Goal: Transaction & Acquisition: Download file/media

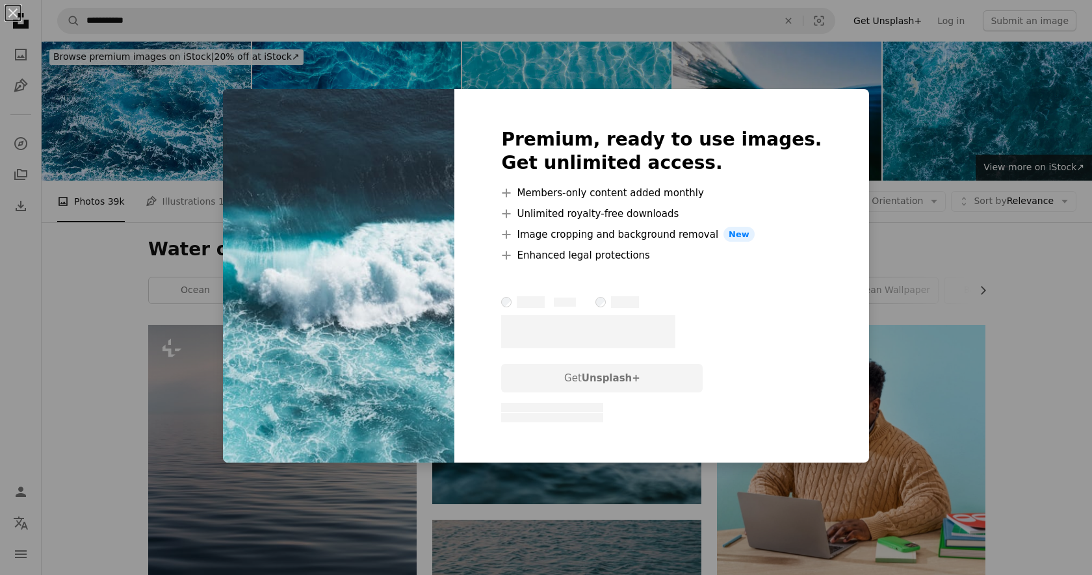
scroll to position [648, 0]
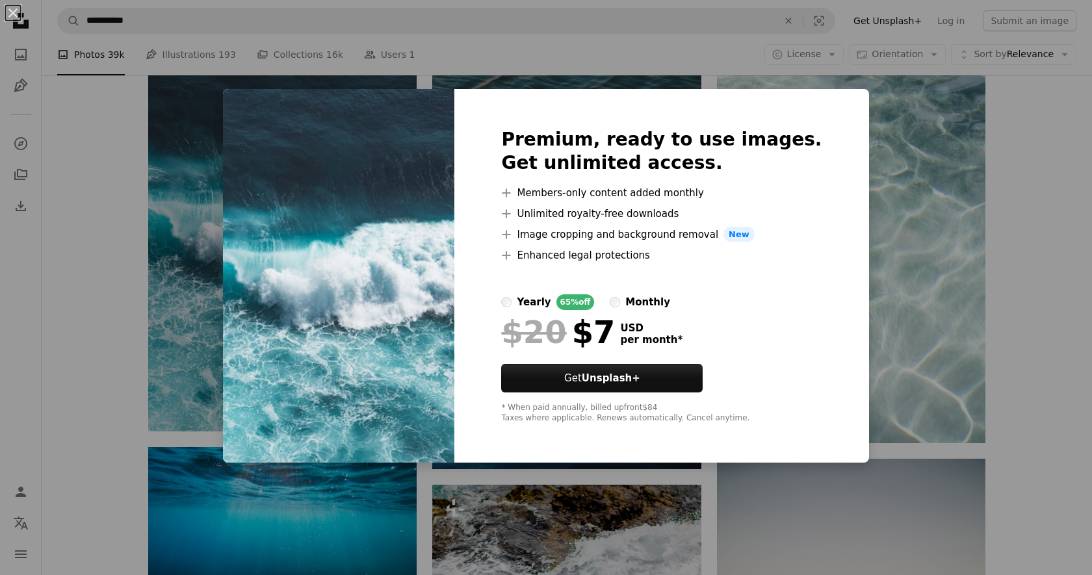
click at [911, 221] on div "An X shape Premium, ready to use images. Get unlimited access. A plus sign Memb…" at bounding box center [546, 287] width 1092 height 575
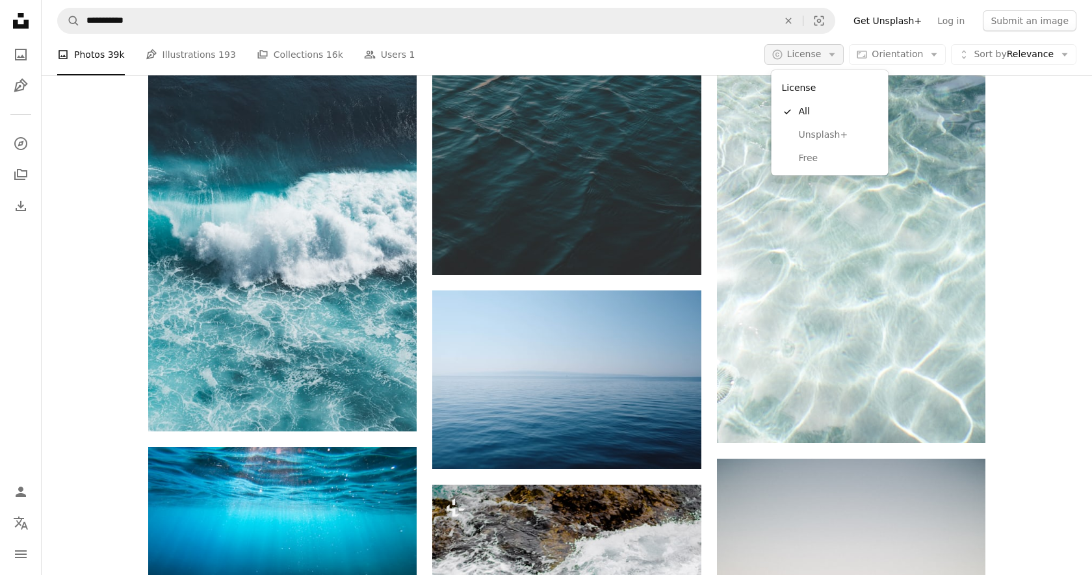
click at [832, 55] on icon "Arrow down" at bounding box center [832, 55] width 12 height 12
click at [807, 155] on span "Free" at bounding box center [838, 158] width 79 height 13
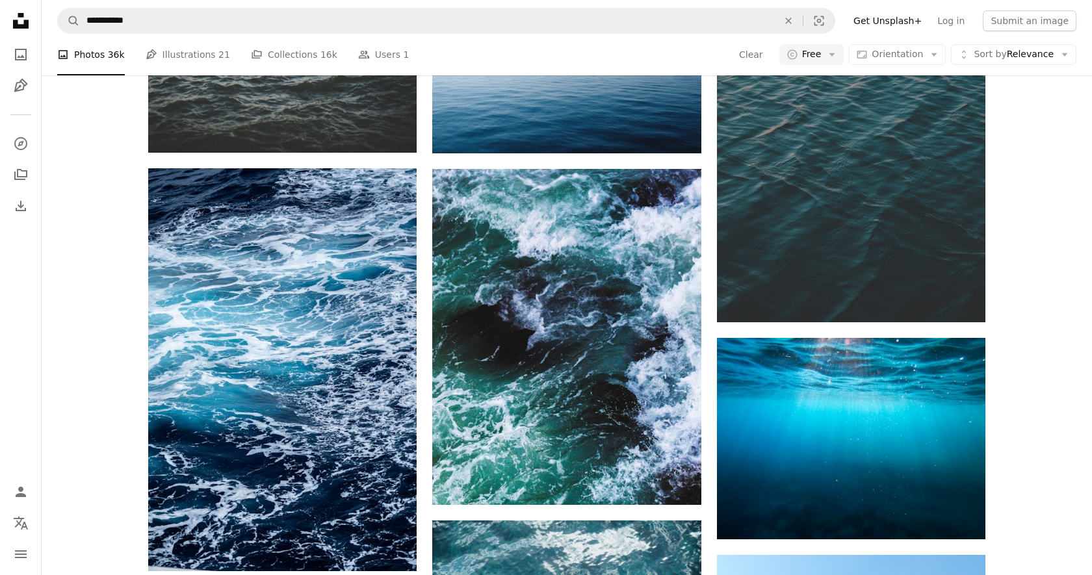
scroll to position [777, 0]
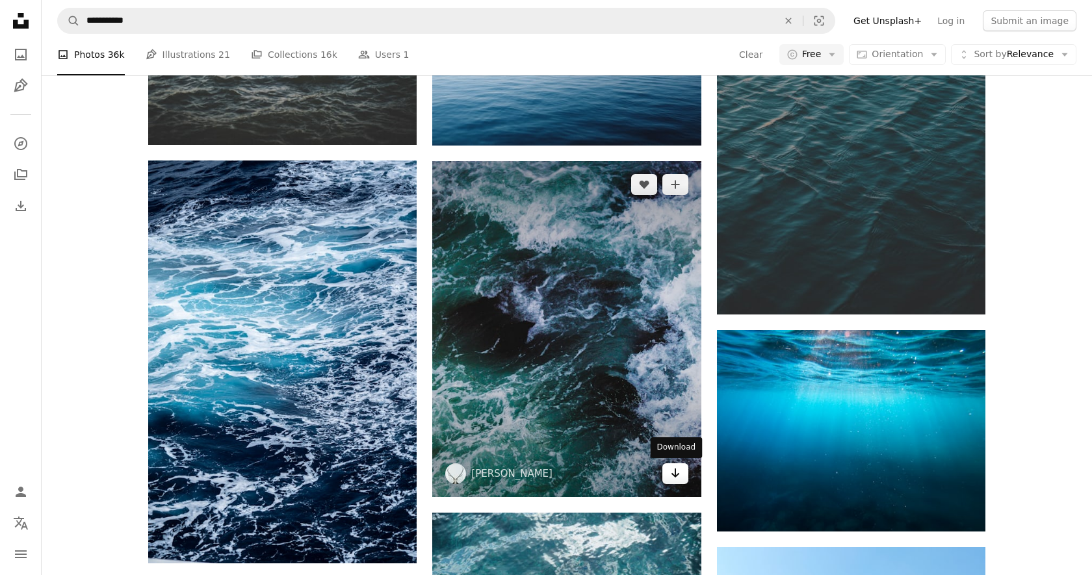
click at [674, 472] on icon "Download" at bounding box center [675, 473] width 8 height 9
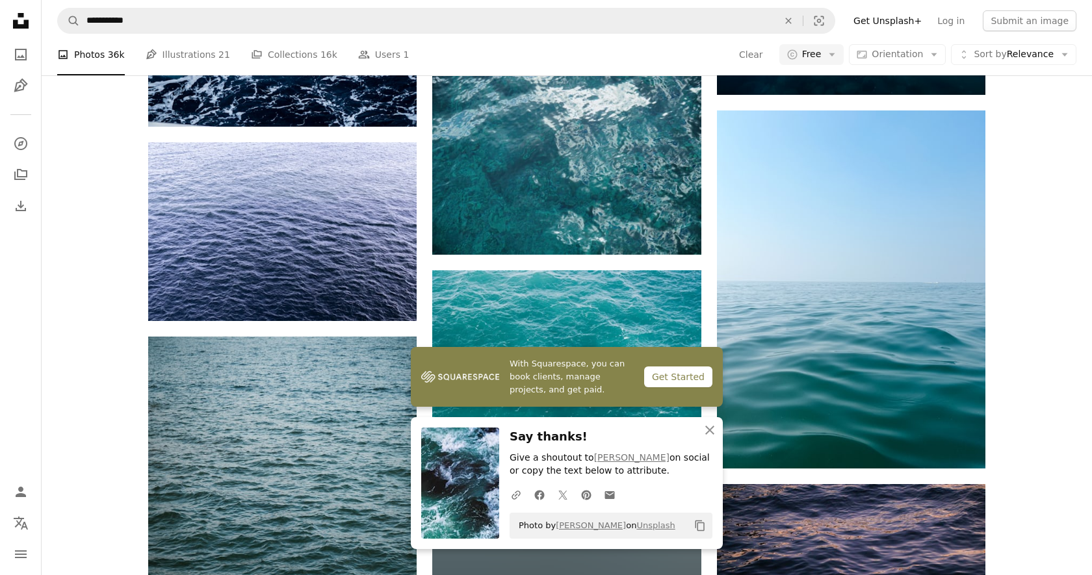
scroll to position [1213, 0]
